Goal: Transaction & Acquisition: Purchase product/service

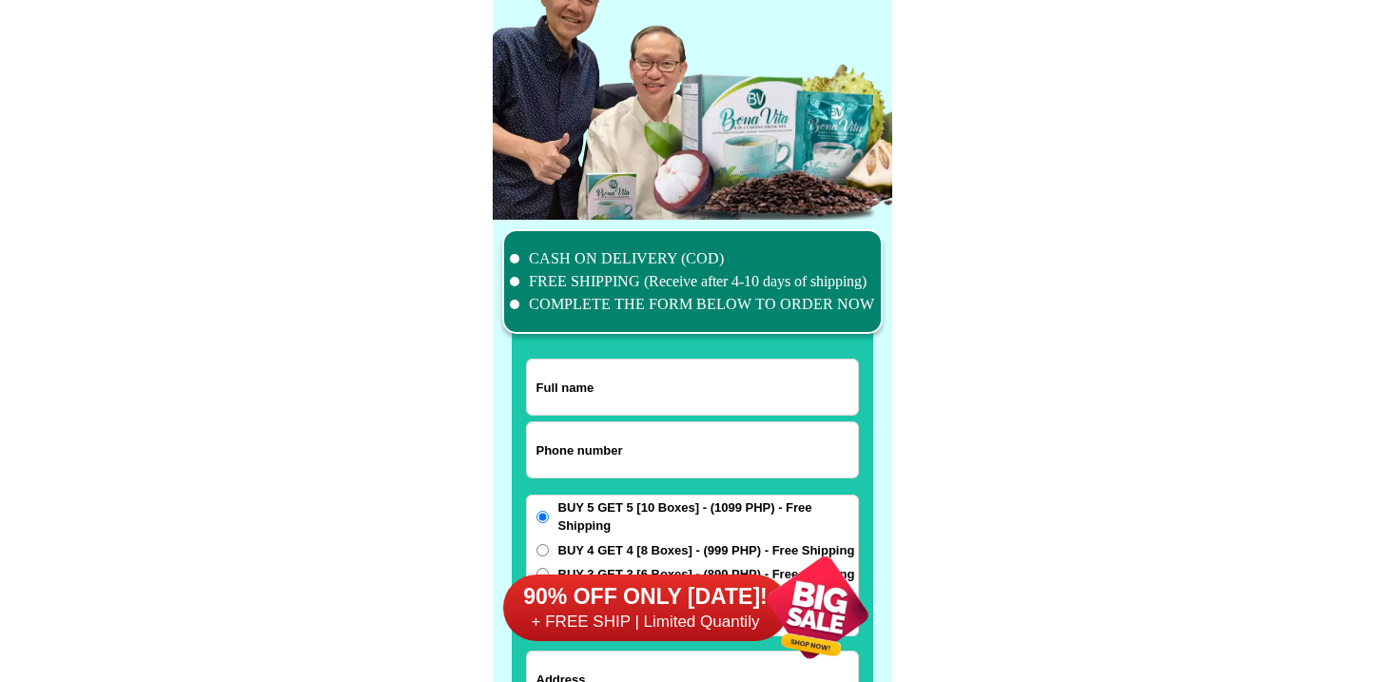
scroll to position [14786, 0]
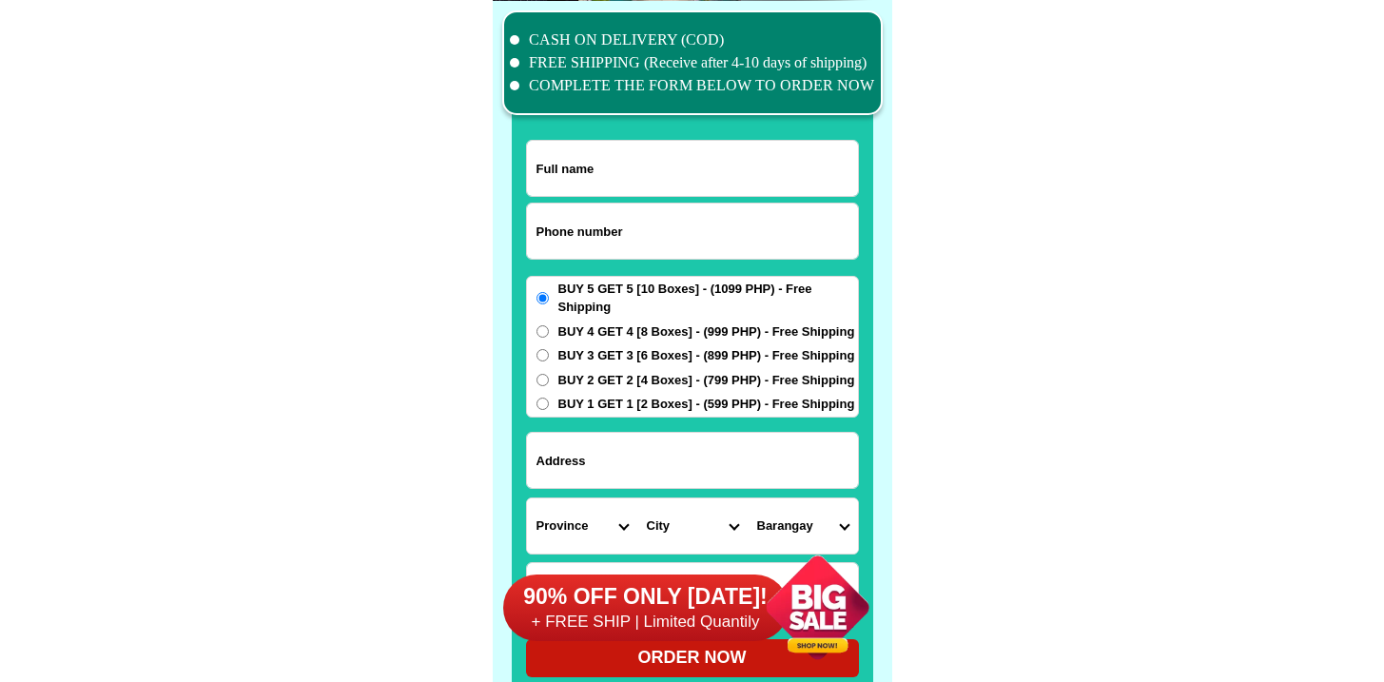
click at [600, 192] on input "Input full_name" at bounding box center [692, 168] width 331 height 55
click at [609, 204] on input "Input phone_number" at bounding box center [692, 231] width 331 height 55
paste input "9666686770"
type input "09666686770"
click at [600, 166] on input "Input full_name" at bounding box center [692, 168] width 331 height 55
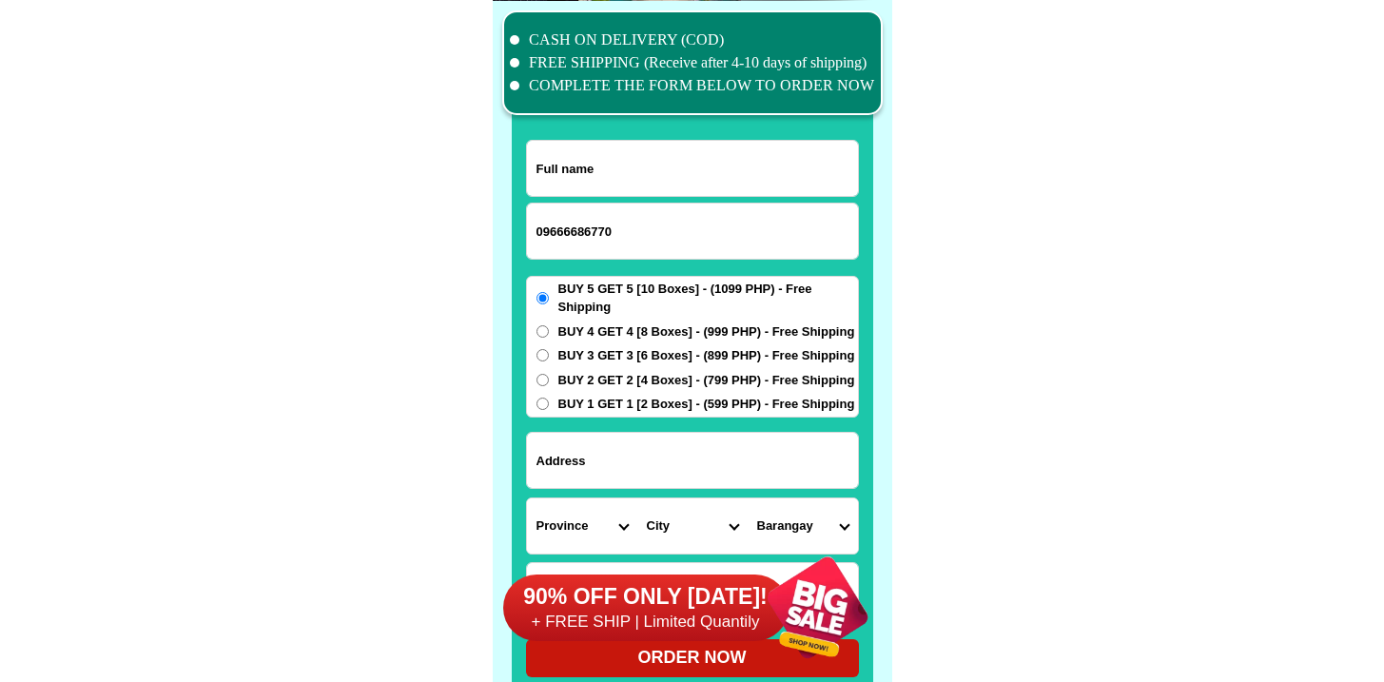
paste input "[PERSON_NAME]"
type input "[PERSON_NAME]"
click at [620, 465] on input "Input address" at bounding box center [692, 460] width 331 height 55
paste input "212 [PERSON_NAME] ext dalakit,,catarman [GEOGRAPHIC_DATA]"
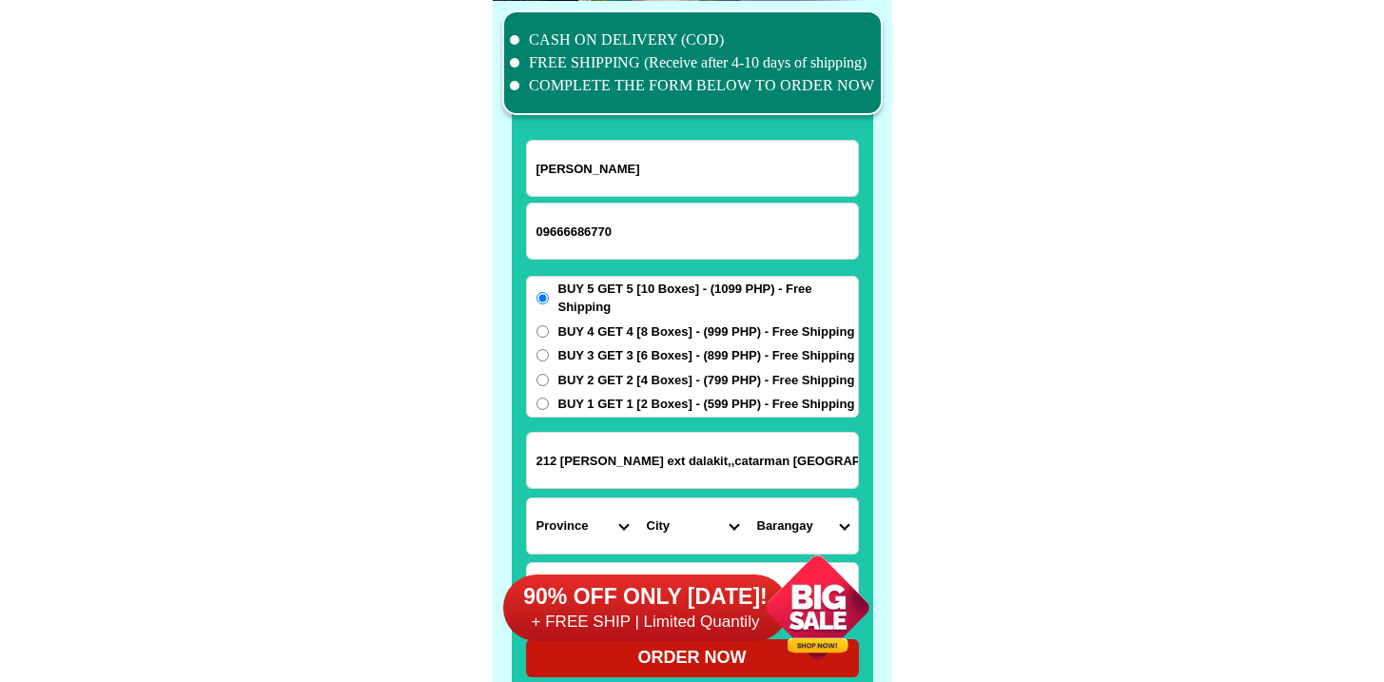
type input "212 [PERSON_NAME] ext dalakit,,catarman [GEOGRAPHIC_DATA]"
click at [569, 383] on span "BUY 2 GET 2 [4 Boxes] - (799 PHP) - Free Shipping" at bounding box center [706, 380] width 297 height 19
click at [549, 383] on input "BUY 2 GET 2 [4 Boxes] - (799 PHP) - Free Shipping" at bounding box center [542, 380] width 12 height 12
radio input "true"
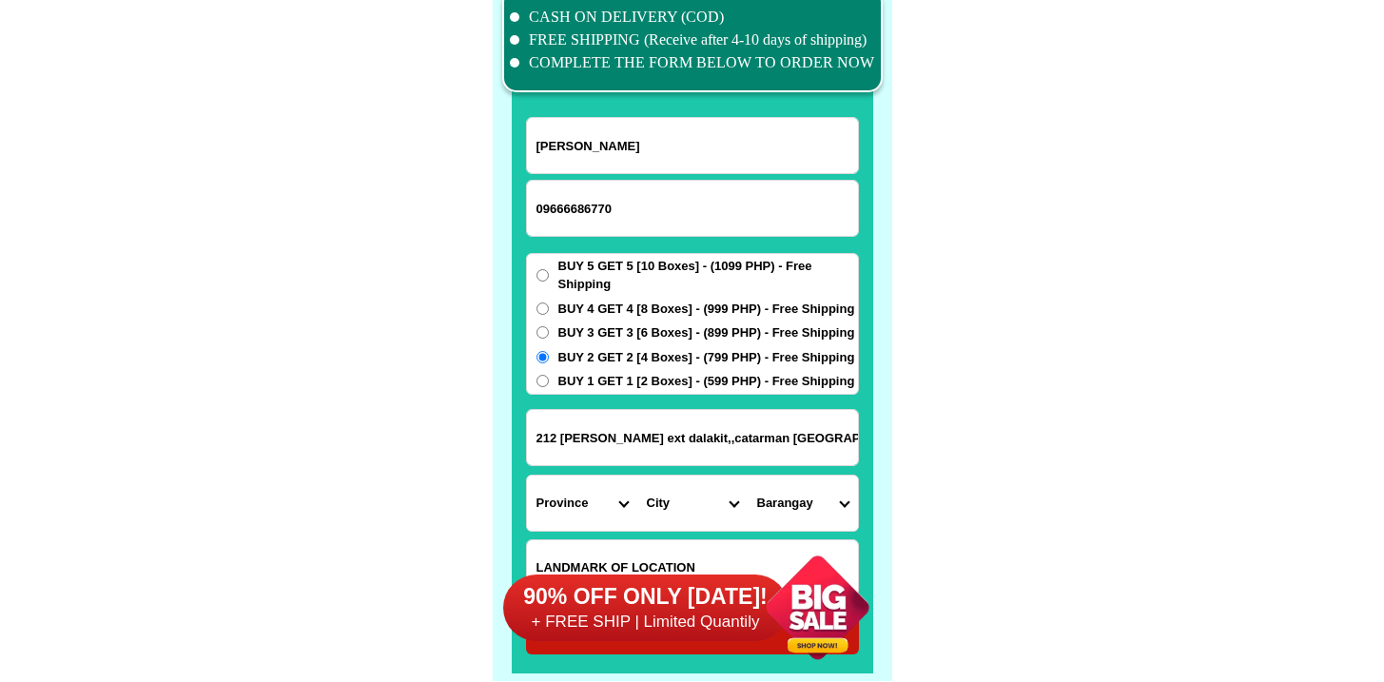
scroll to position [14997, 0]
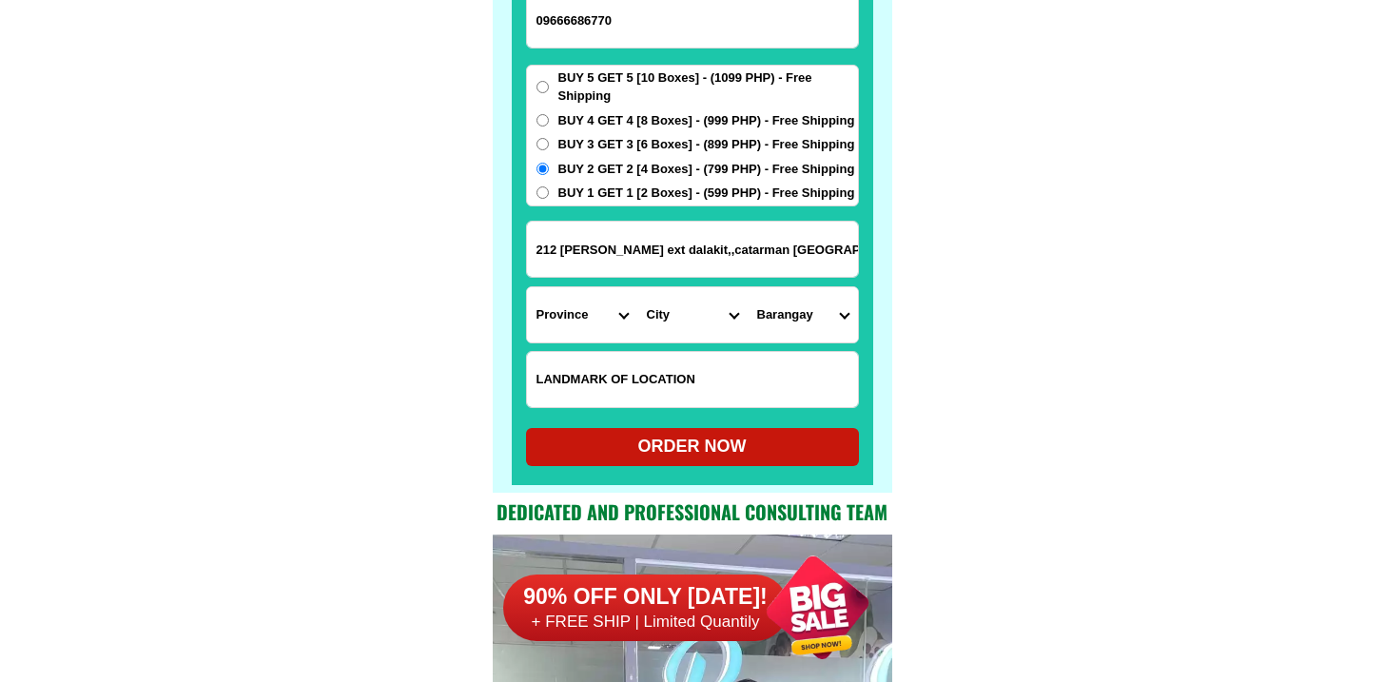
click at [626, 402] on input "Input LANDMARKOFLOCATION" at bounding box center [692, 379] width 331 height 55
paste input "Petron Gasul Sales oulet,Brgy Dalakit ,catarman N Samar"
type input "Petron Gasul Sales oulet,Brgy Dalakit ,catarman N Samar"
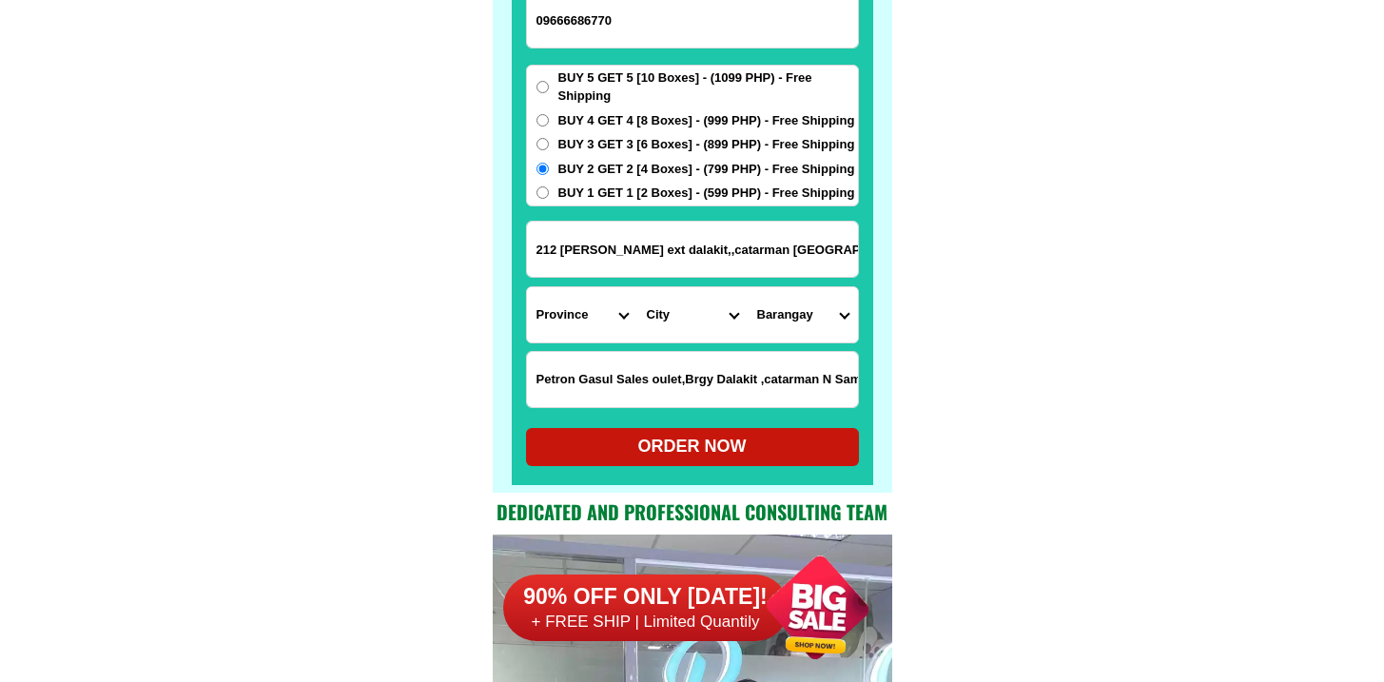
click at [586, 331] on select "Province [GEOGRAPHIC_DATA] [GEOGRAPHIC_DATA] [GEOGRAPHIC_DATA] [GEOGRAPHIC_DATA…" at bounding box center [582, 314] width 110 height 55
select select "63_575"
click at [527, 287] on select "Province [GEOGRAPHIC_DATA] [GEOGRAPHIC_DATA] [GEOGRAPHIC_DATA] [GEOGRAPHIC_DATA…" at bounding box center [582, 314] width 110 height 55
click at [660, 317] on select "City" at bounding box center [692, 314] width 110 height 55
select select "63_5755879"
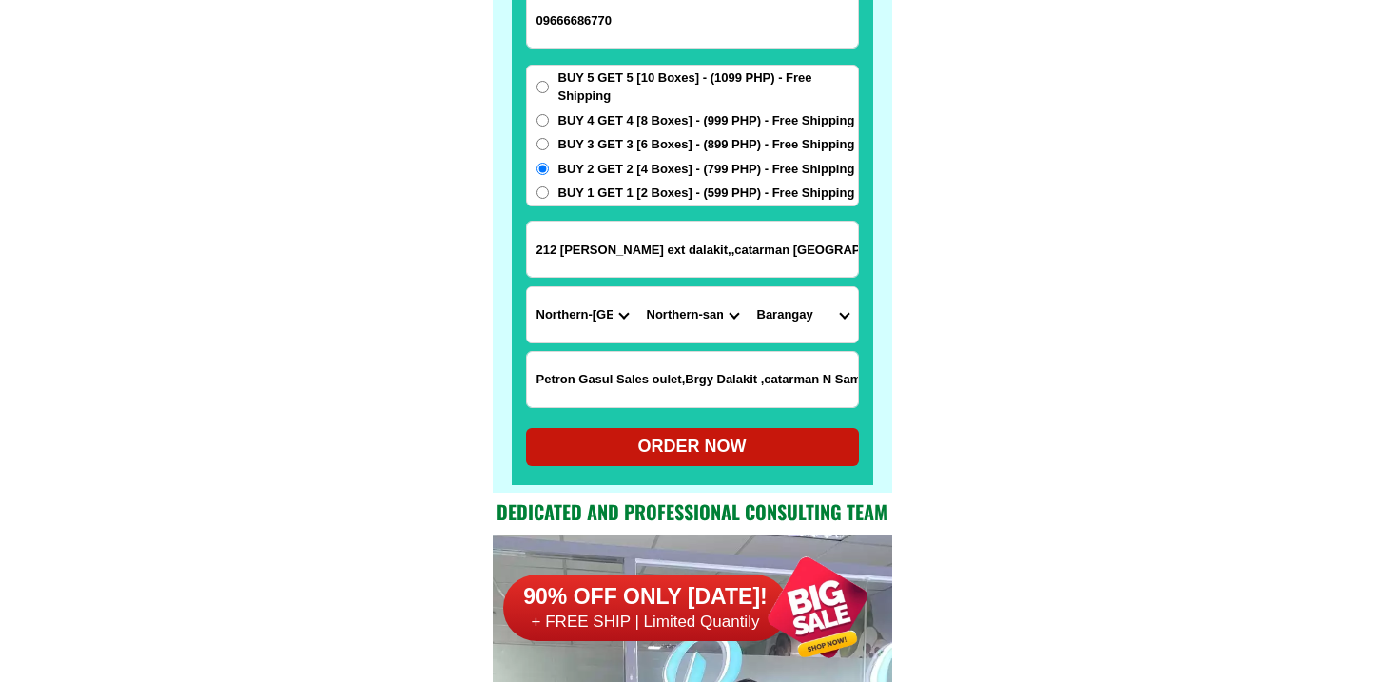
click at [637, 287] on select "City [PERSON_NAME] [PERSON_NAME] Gamay Laoang [GEOGRAPHIC_DATA] [GEOGRAPHIC_DAT…" at bounding box center [692, 314] width 110 height 55
click at [804, 309] on select "Barangay Acacia (pob.) [PERSON_NAME][GEOGRAPHIC_DATA] [GEOGRAPHIC_DATA] [GEOGRA…" at bounding box center [803, 314] width 110 height 55
select select "63_57558792386"
click at [748, 287] on select "Barangay Acacia (pob.) [PERSON_NAME][GEOGRAPHIC_DATA] [GEOGRAPHIC_DATA] [GEOGRA…" at bounding box center [803, 314] width 110 height 55
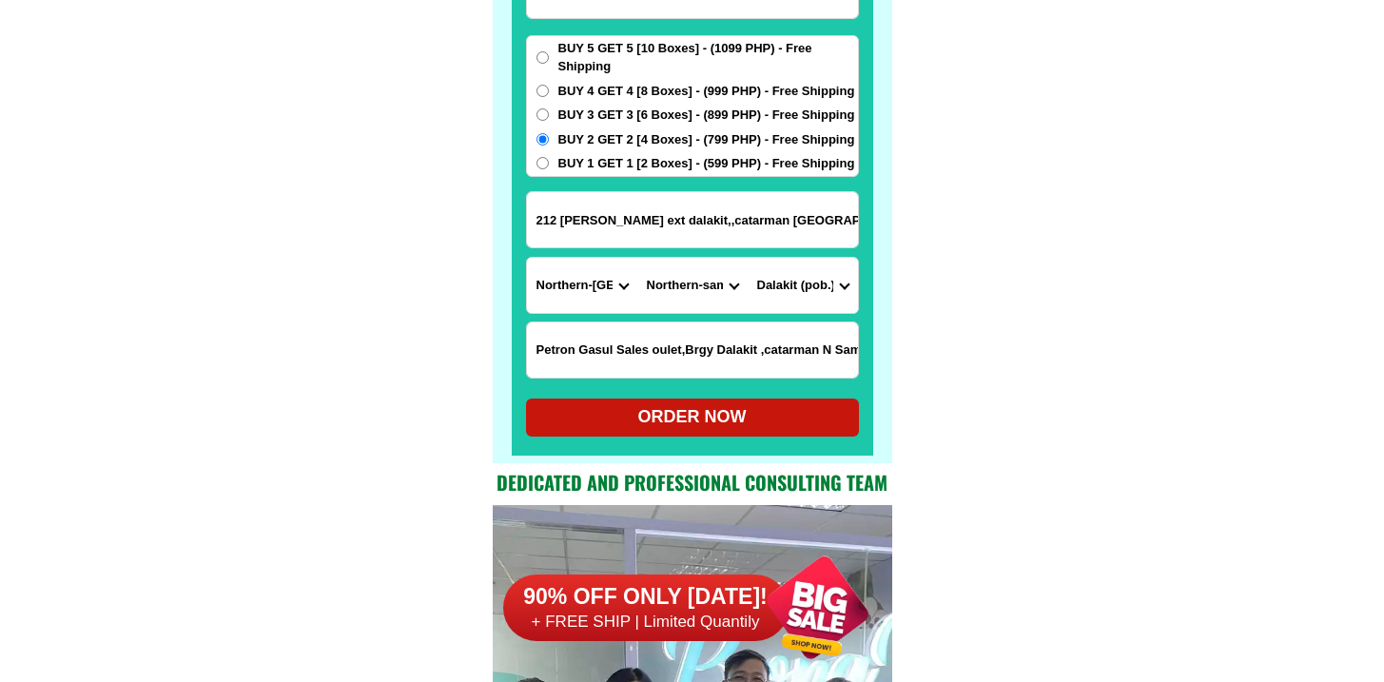
scroll to position [15027, 0]
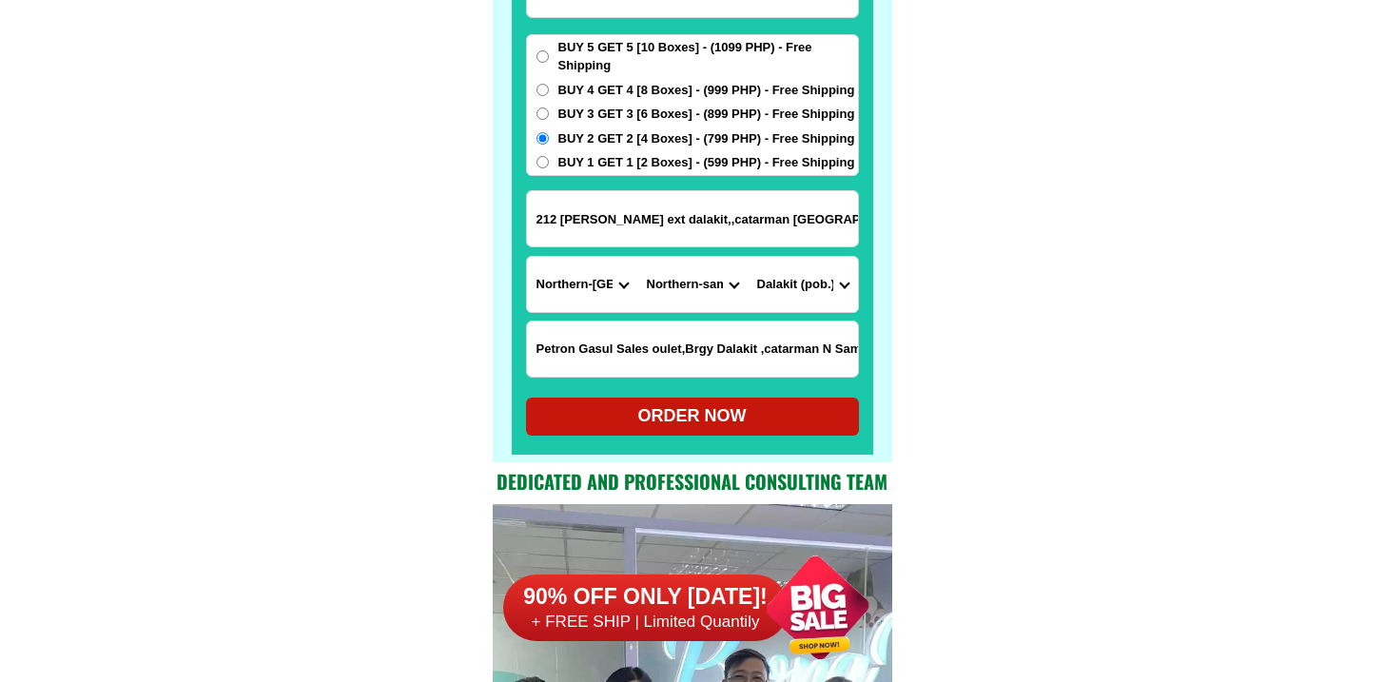
click at [711, 418] on div "ORDER NOW" at bounding box center [692, 416] width 333 height 26
radio input "true"
